Goal: Information Seeking & Learning: Learn about a topic

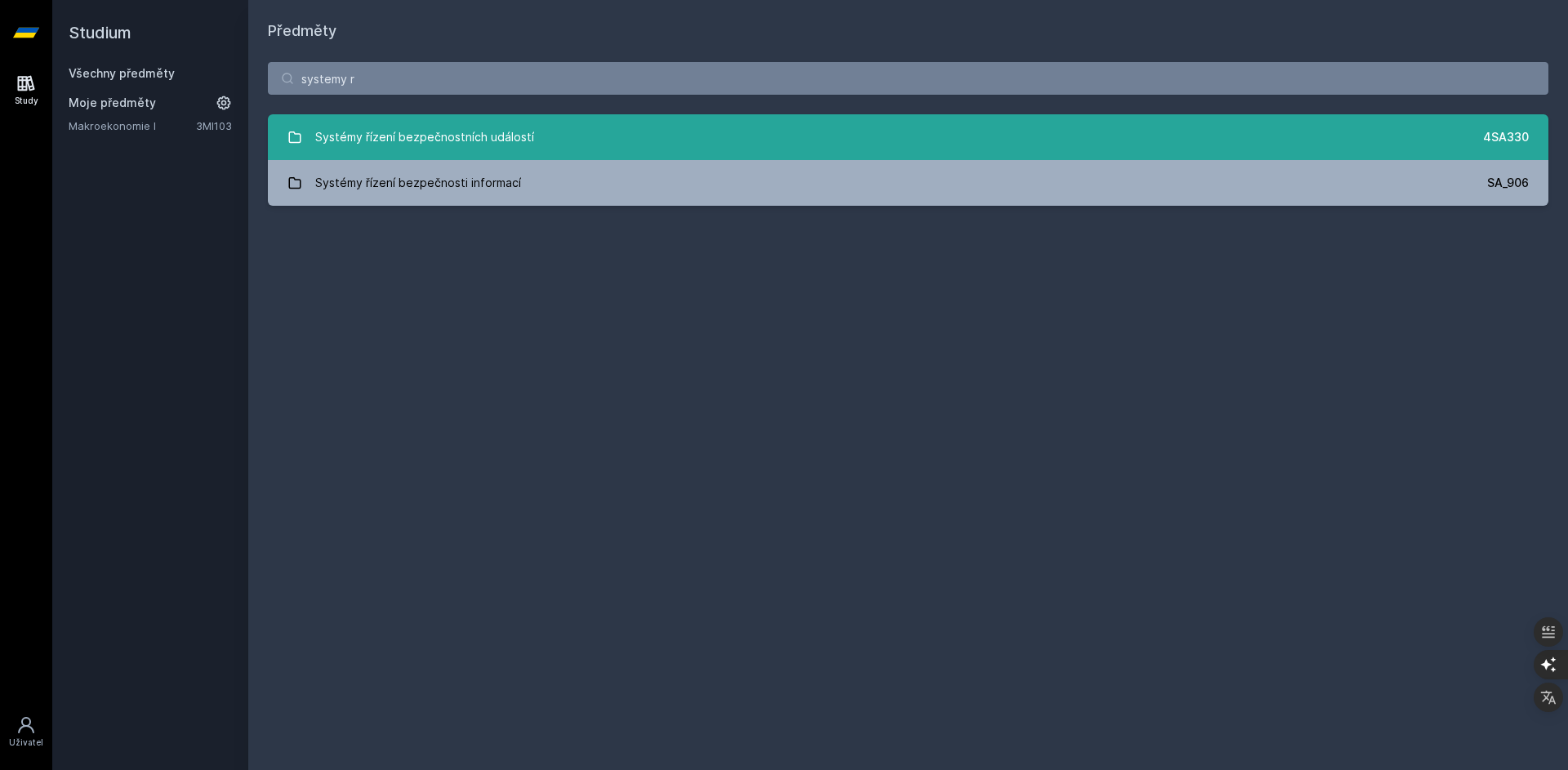
type input "systemy r"
click at [524, 148] on div "Systémy řízení bezpečnostních událostí" at bounding box center [425, 137] width 219 height 32
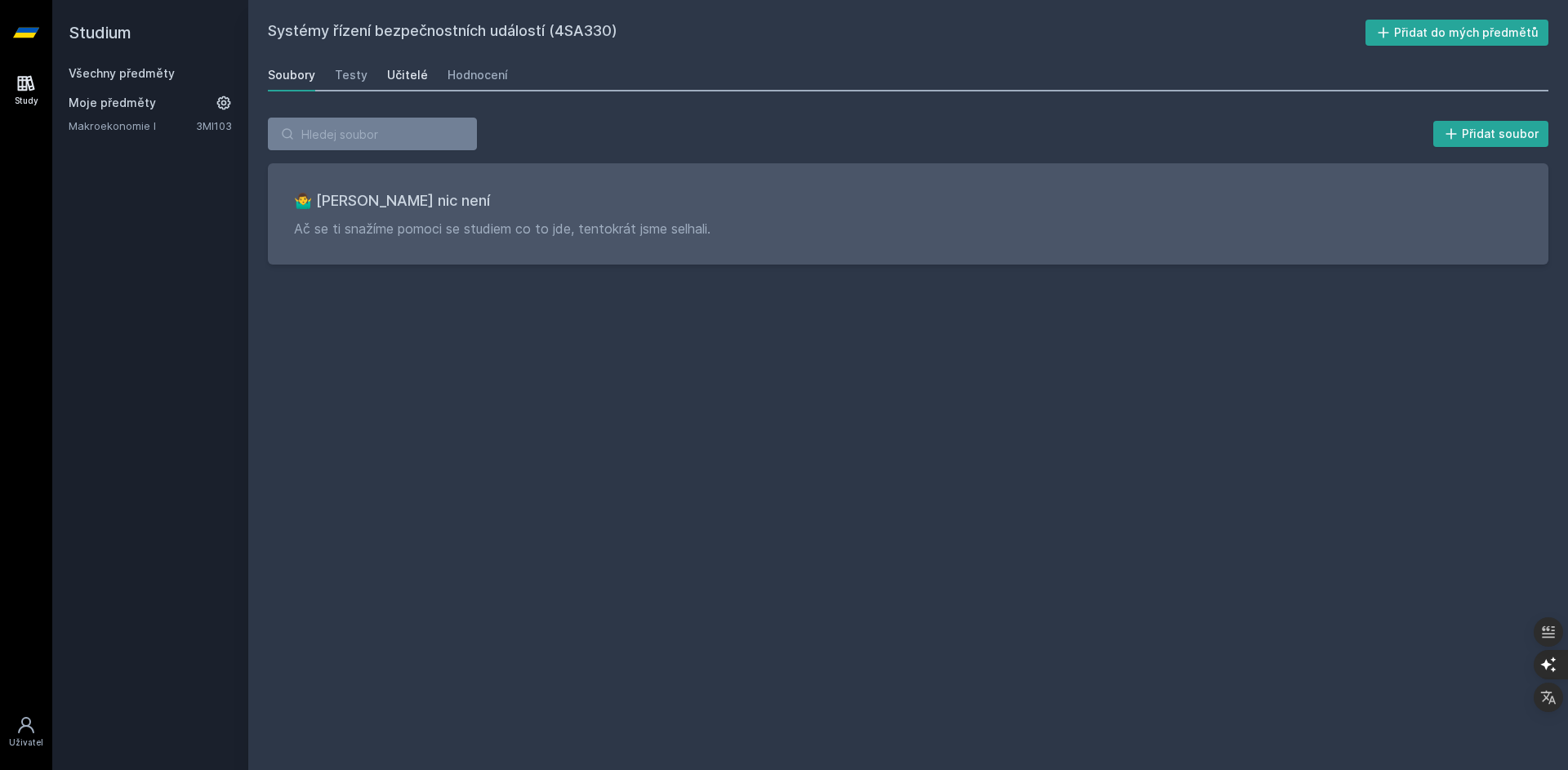
click at [412, 70] on div "Učitelé" at bounding box center [408, 74] width 41 height 17
click at [359, 76] on div "Testy" at bounding box center [351, 74] width 32 height 17
click at [460, 74] on div "Hodnocení" at bounding box center [478, 74] width 60 height 17
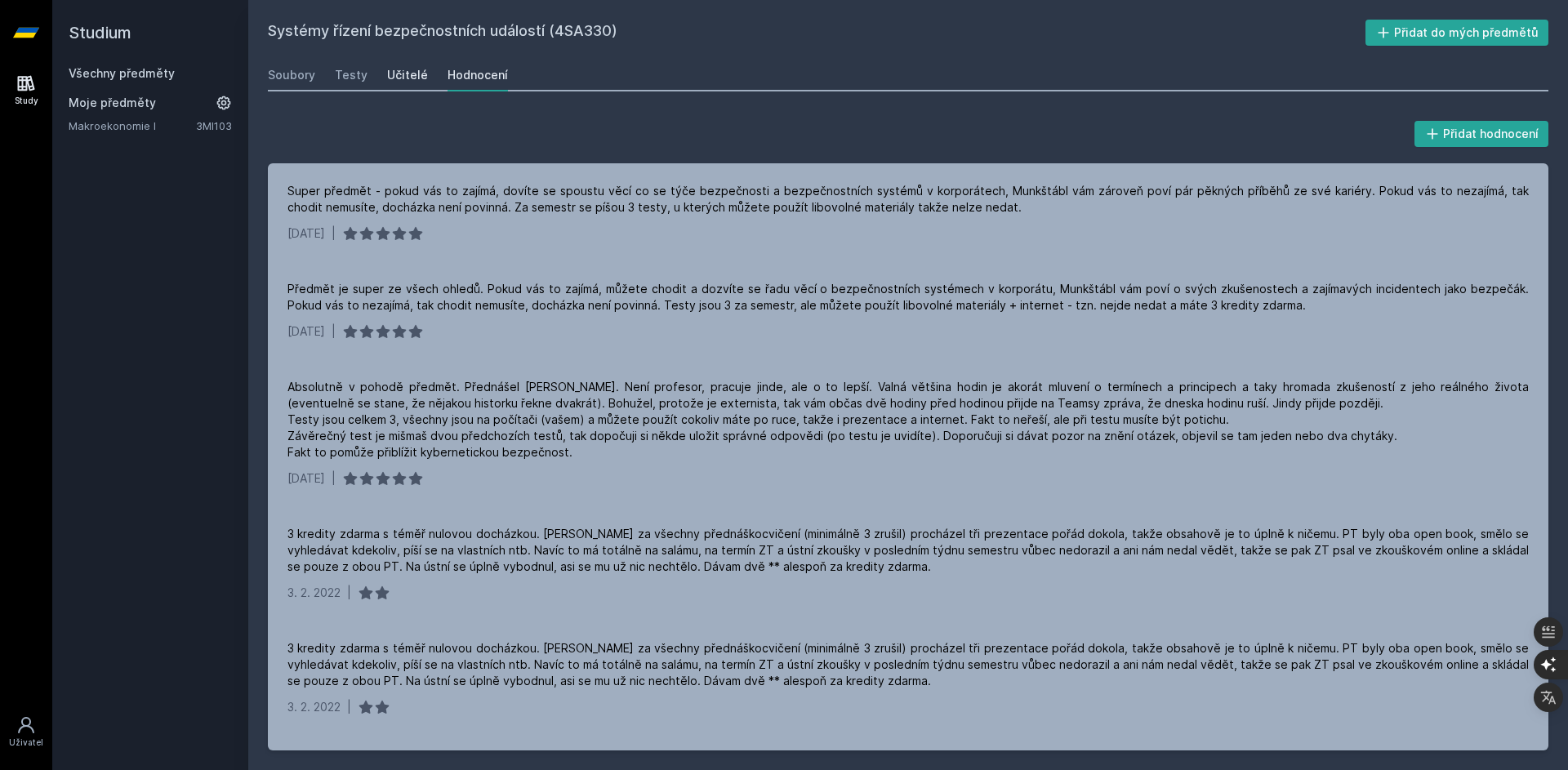
click at [412, 73] on div "Učitelé" at bounding box center [408, 74] width 41 height 17
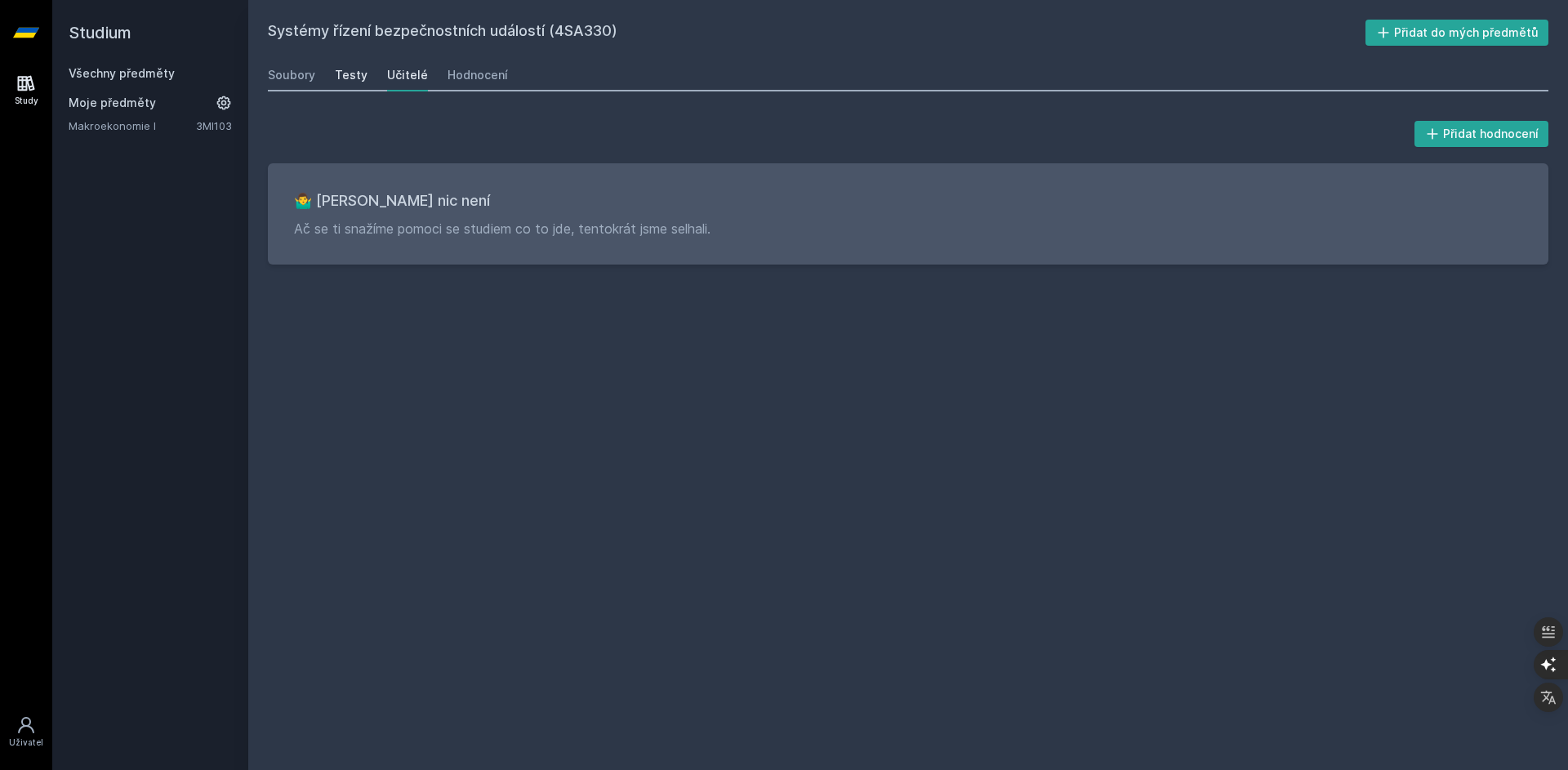
click at [358, 76] on div "Testy" at bounding box center [351, 74] width 32 height 17
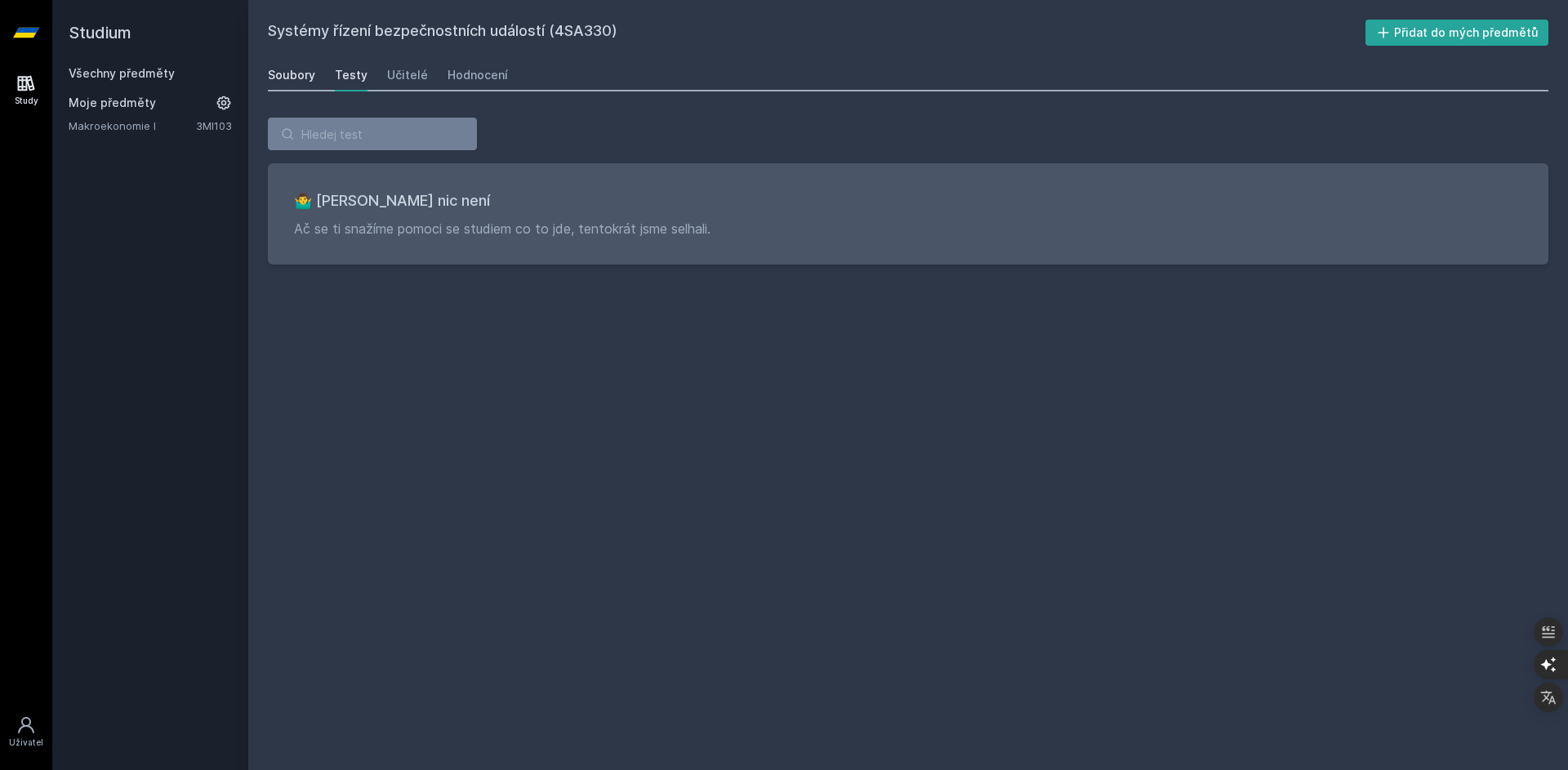
click at [293, 75] on div "Soubory" at bounding box center [292, 74] width 47 height 17
click at [353, 72] on div "Testy" at bounding box center [351, 74] width 32 height 17
click at [293, 72] on div "Soubory" at bounding box center [292, 74] width 47 height 17
click at [463, 75] on div "Hodnocení" at bounding box center [478, 74] width 60 height 17
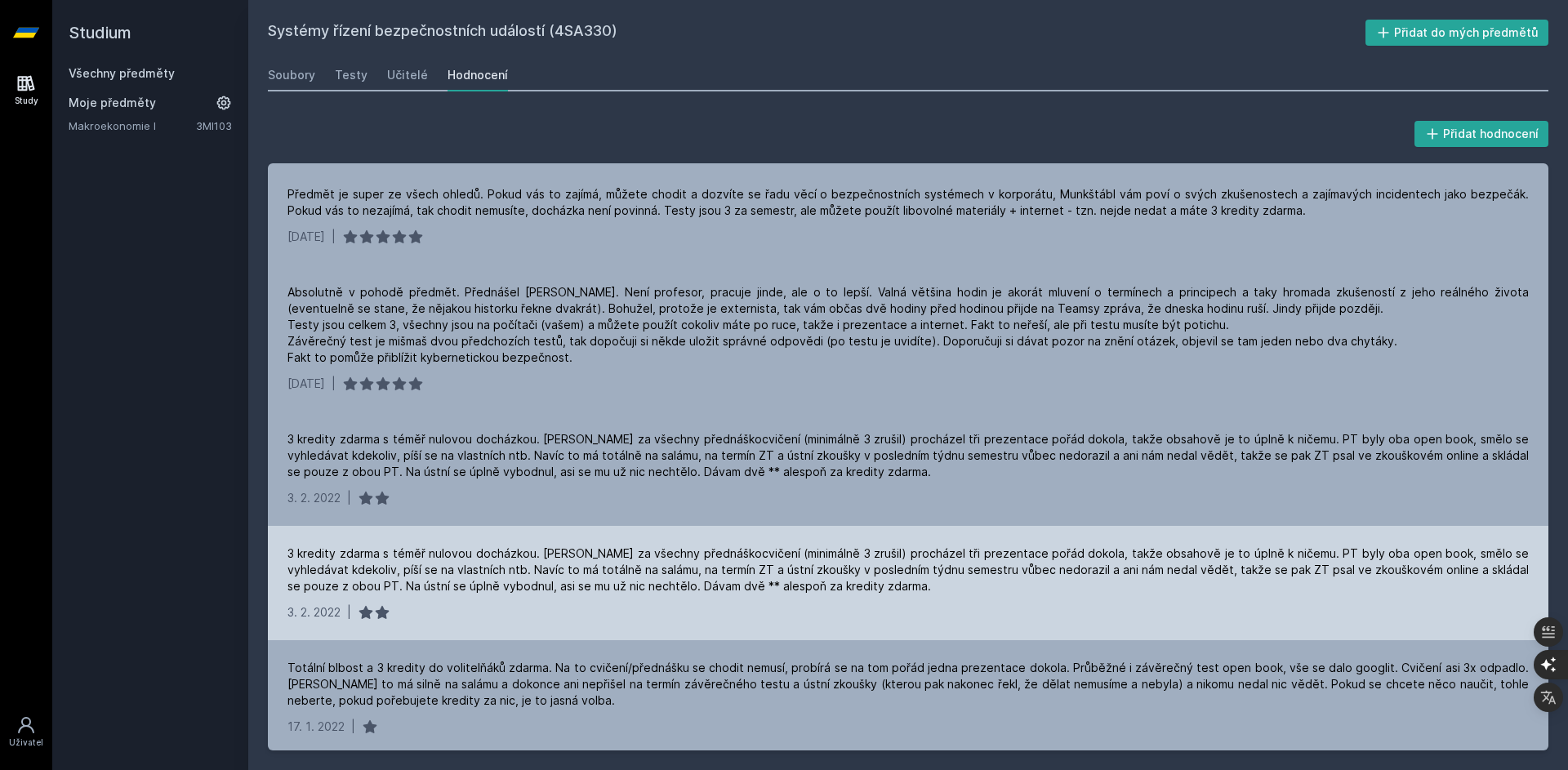
scroll to position [99, 0]
